Goal: Information Seeking & Learning: Check status

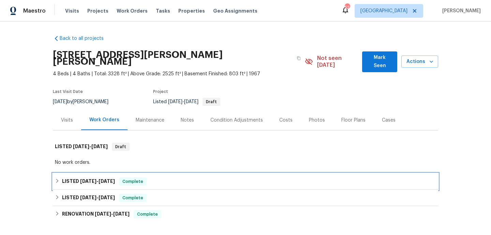
click at [195, 178] on div "LISTED [DATE] - [DATE] Complete" at bounding box center [245, 182] width 381 height 8
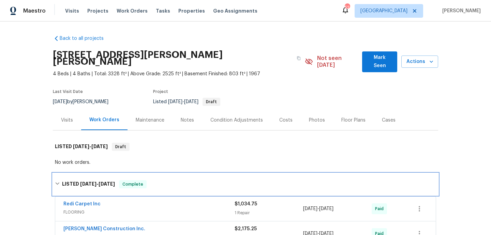
scroll to position [15, 0]
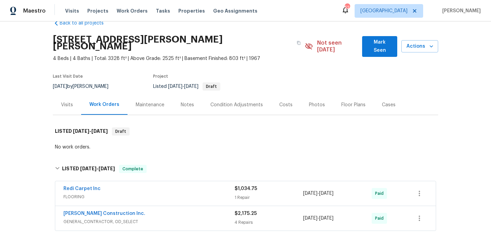
click at [196, 181] on div "Redi Carpet Inc FLOORING $1,034.75 1 Repair [DATE] - [DATE] Paid" at bounding box center [245, 193] width 381 height 25
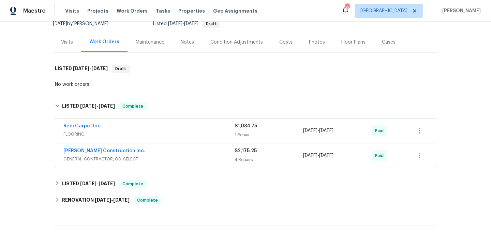
click at [70, 39] on div "Visits" at bounding box center [67, 42] width 12 height 7
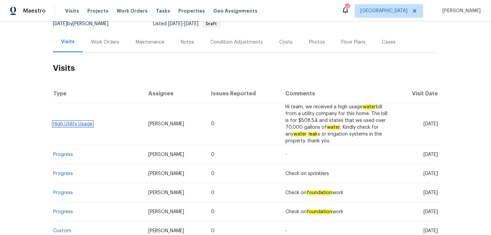
click at [85, 122] on link "High Utility Usage" at bounding box center [72, 124] width 39 height 5
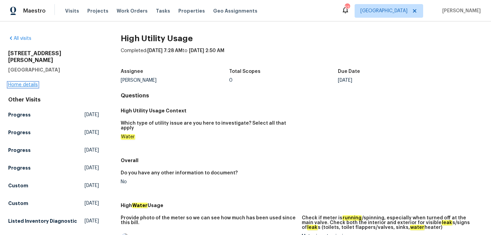
click at [19, 83] on link "Home details" at bounding box center [23, 85] width 30 height 5
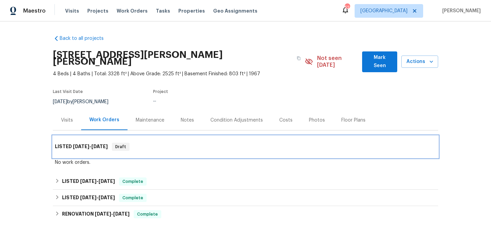
click at [96, 144] on span "[DATE]" at bounding box center [99, 146] width 16 height 5
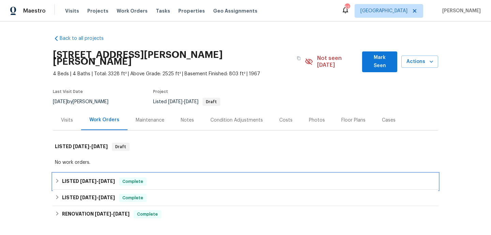
click at [102, 178] on h6 "LISTED [DATE] - [DATE]" at bounding box center [88, 182] width 53 height 8
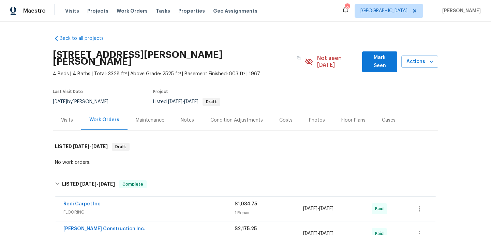
click at [68, 110] on div "Visits" at bounding box center [67, 120] width 28 height 20
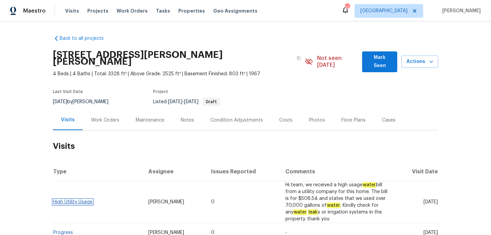
click at [79, 200] on link "High Utility Usage" at bounding box center [72, 202] width 39 height 5
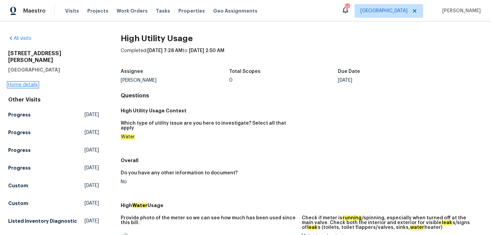
click at [28, 83] on link "Home details" at bounding box center [23, 85] width 30 height 5
